Goal: Transaction & Acquisition: Book appointment/travel/reservation

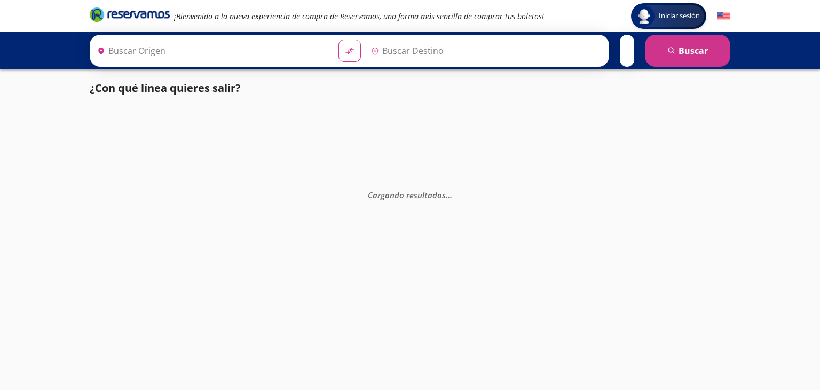
type input "[GEOGRAPHIC_DATA], [GEOGRAPHIC_DATA]"
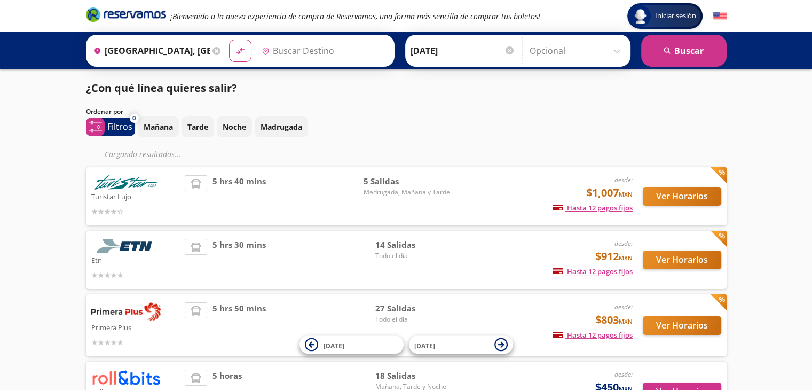
type input "[GEOGRAPHIC_DATA], [GEOGRAPHIC_DATA]"
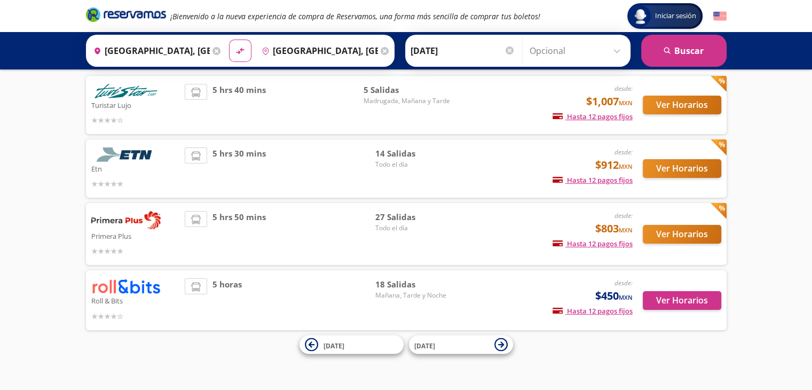
scroll to position [70, 0]
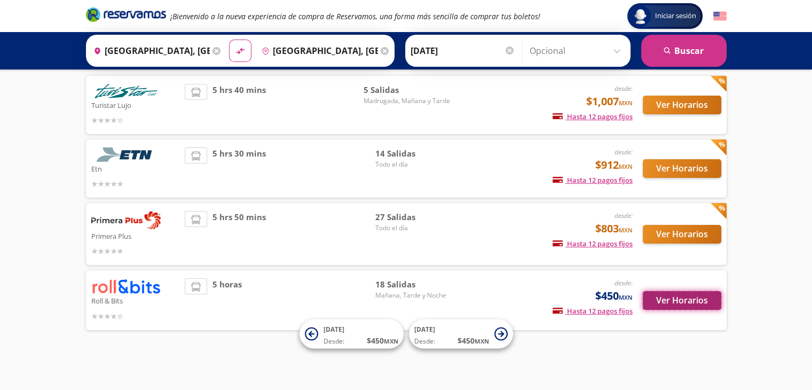
click at [669, 302] on button "Ver Horarios" at bounding box center [682, 300] width 78 height 19
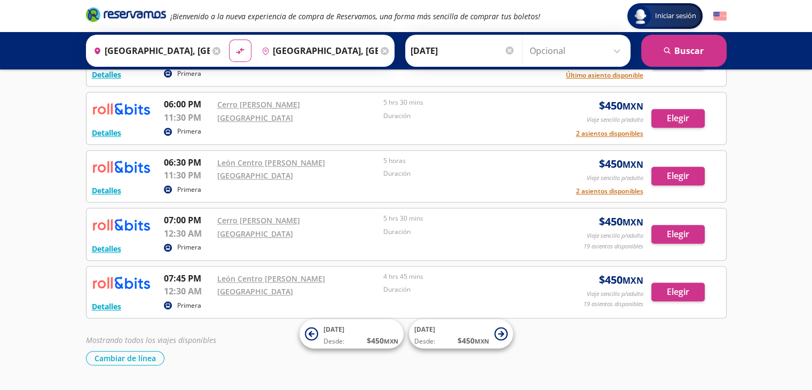
scroll to position [987, 0]
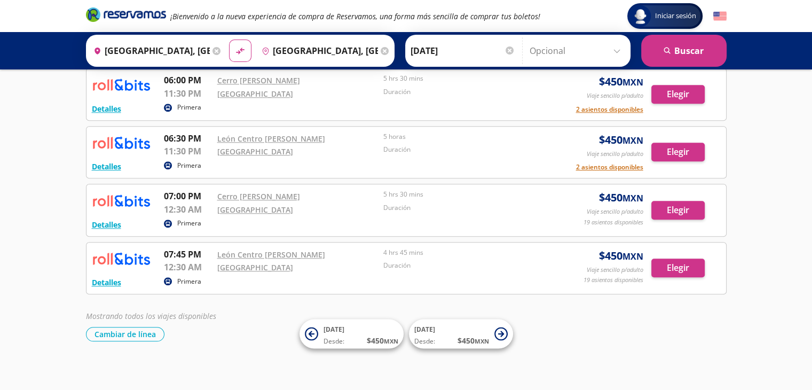
scroll to position [70, 0]
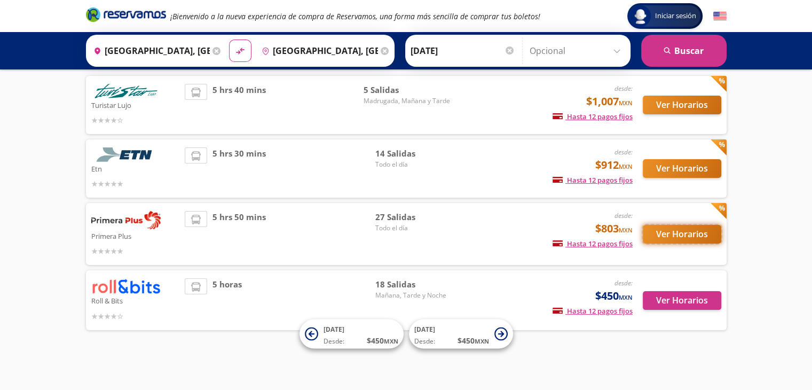
click at [690, 230] on button "Ver Horarios" at bounding box center [682, 234] width 78 height 19
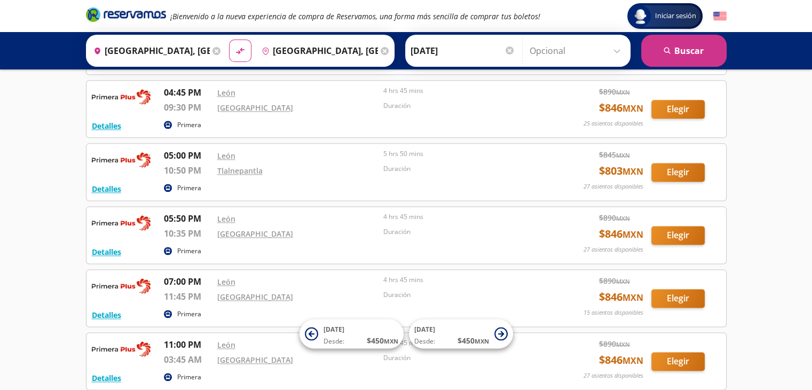
scroll to position [1515, 0]
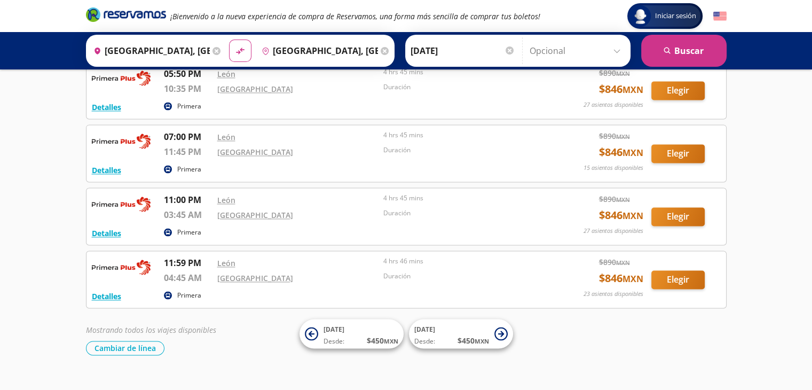
scroll to position [70, 0]
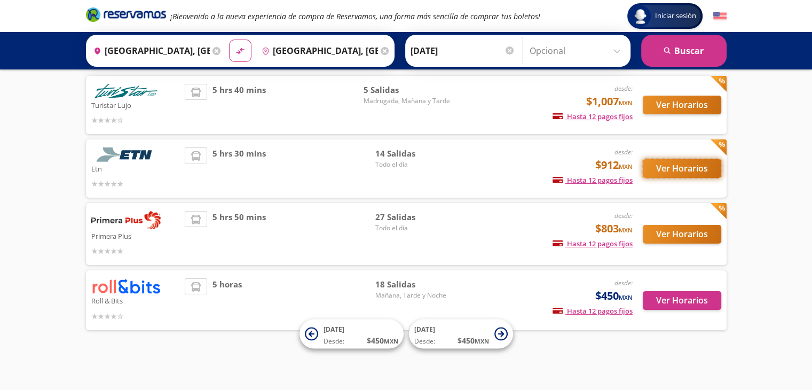
click at [704, 171] on button "Ver Horarios" at bounding box center [682, 168] width 78 height 19
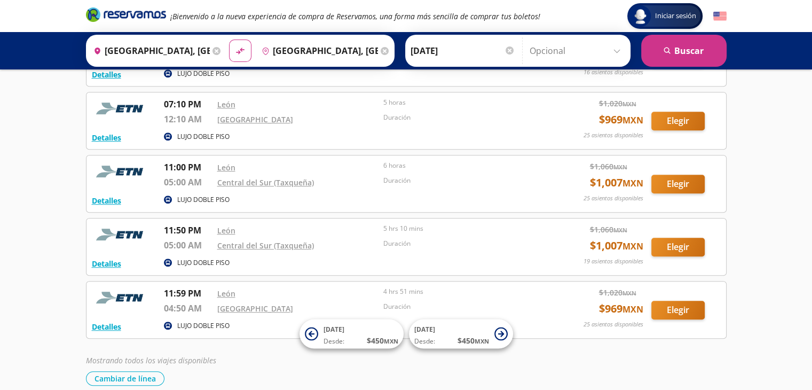
scroll to position [641, 0]
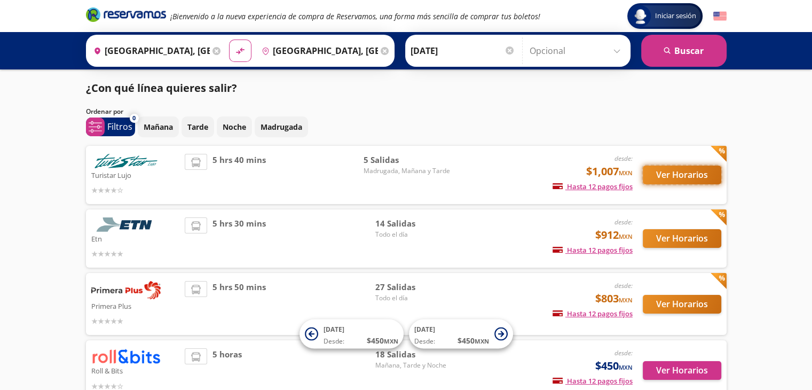
click at [690, 171] on button "Ver Horarios" at bounding box center [682, 175] width 78 height 19
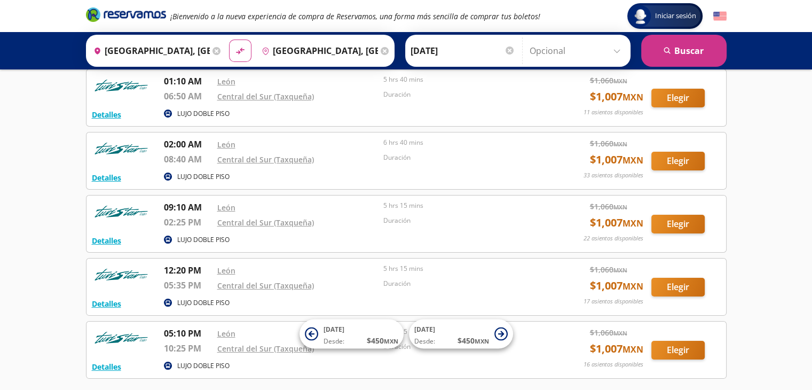
scroll to position [146, 0]
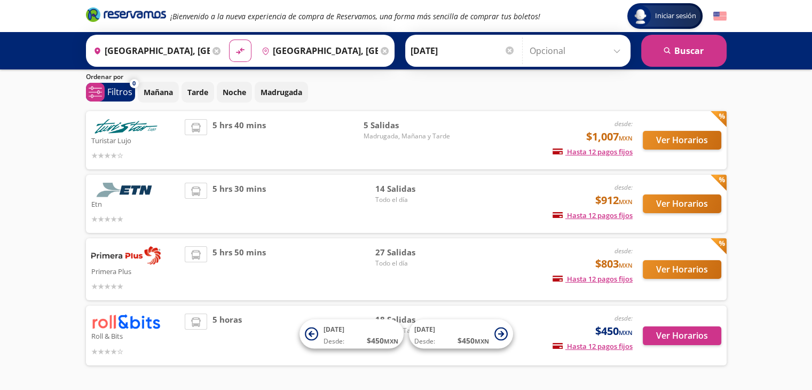
scroll to position [70, 0]
